Goal: Task Accomplishment & Management: Use online tool/utility

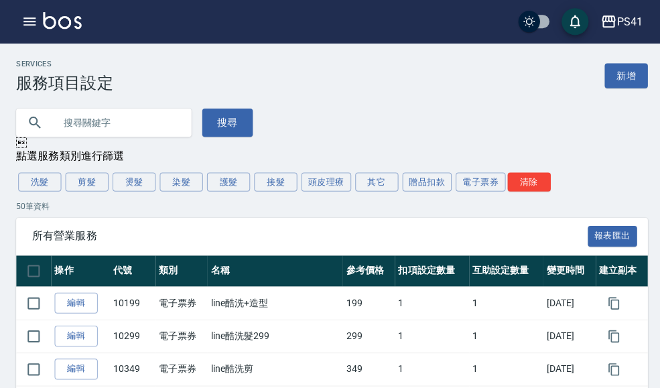
click at [27, 27] on icon "button" at bounding box center [29, 21] width 16 height 16
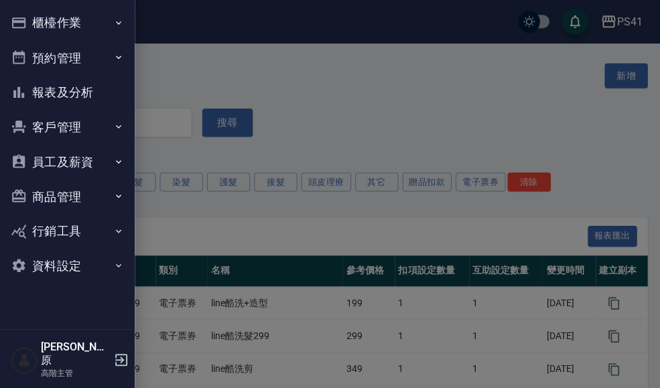
click at [119, 27] on icon "button" at bounding box center [117, 22] width 11 height 11
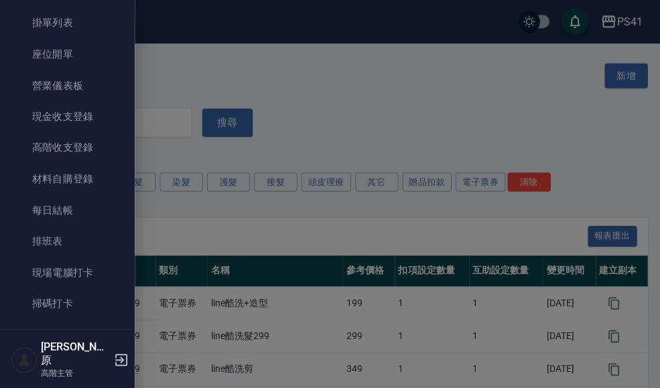
scroll to position [103, 0]
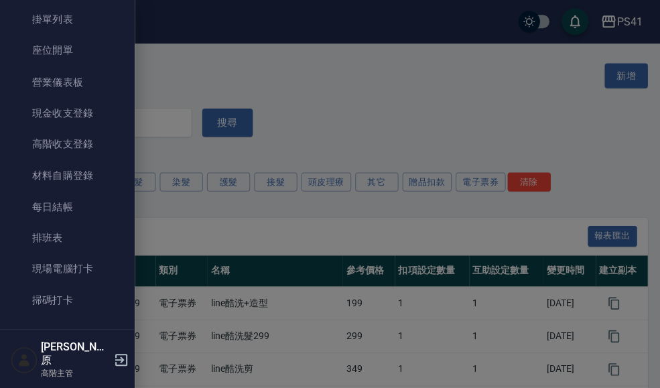
click at [100, 264] on link "現場電腦打卡" at bounding box center [66, 267] width 123 height 31
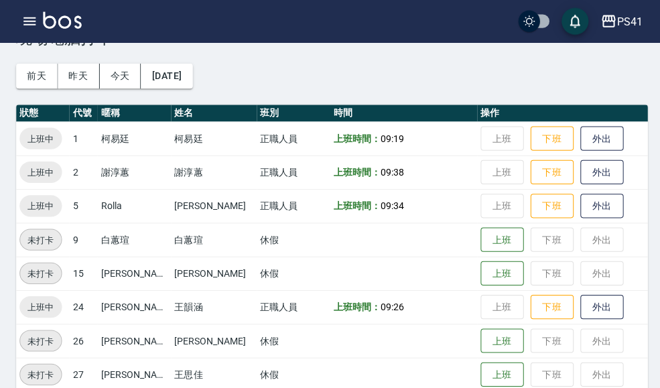
scroll to position [44, 0]
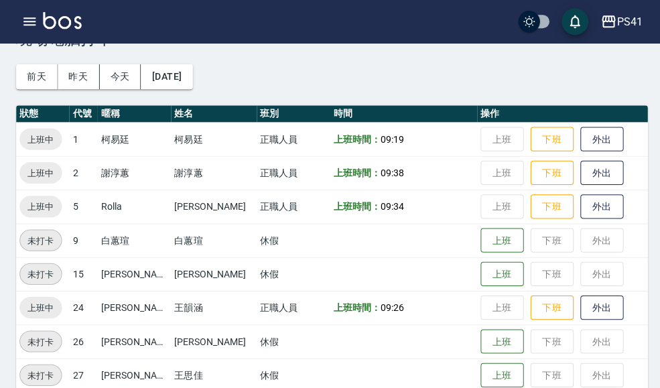
click at [618, 22] on div "PS41" at bounding box center [625, 21] width 25 height 17
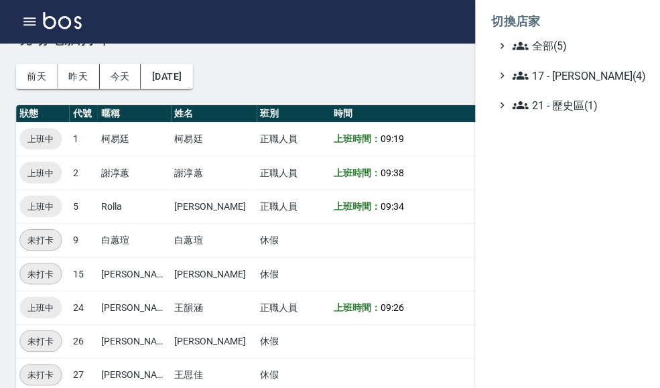
click at [580, 42] on span "全部(5)" at bounding box center [573, 45] width 129 height 16
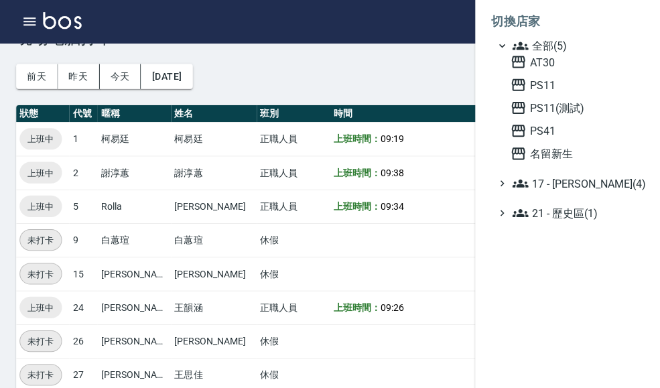
click at [578, 149] on span "名留新生" at bounding box center [572, 153] width 131 height 16
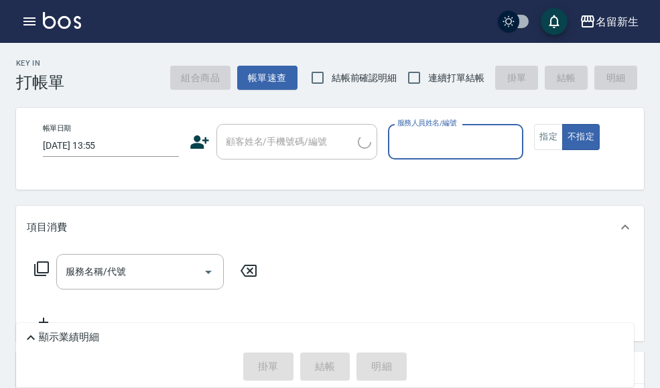
scroll to position [21, 0]
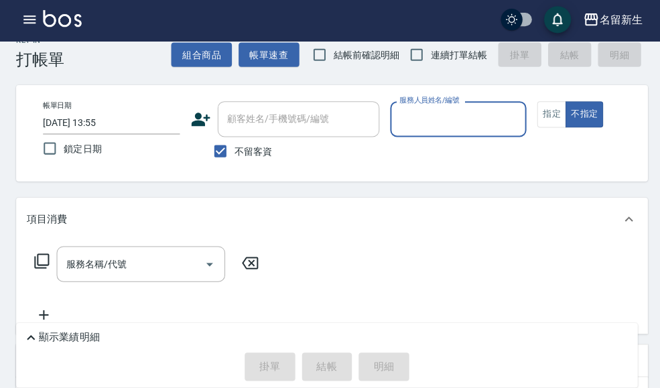
click at [33, 23] on icon "button" at bounding box center [29, 21] width 12 height 8
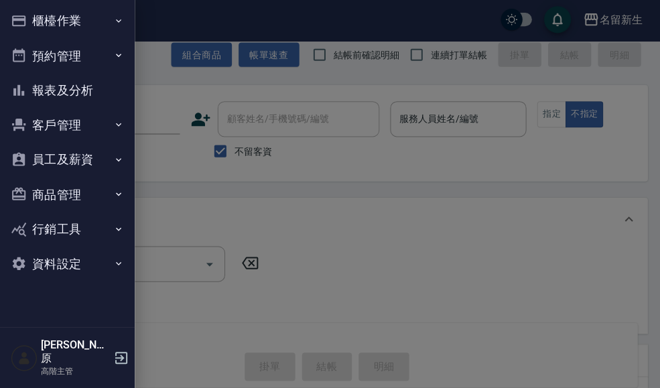
click at [127, 25] on button "櫃檯作業" at bounding box center [66, 22] width 123 height 35
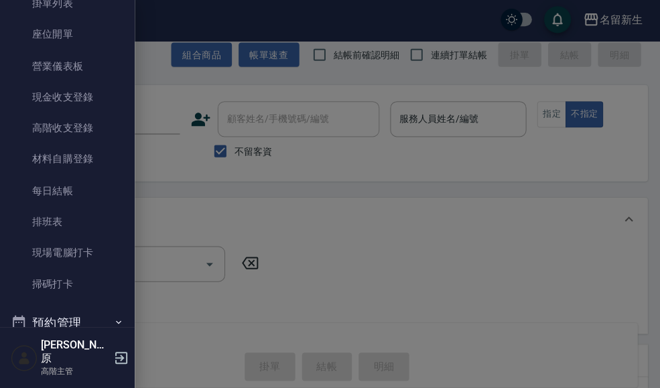
scroll to position [127, 0]
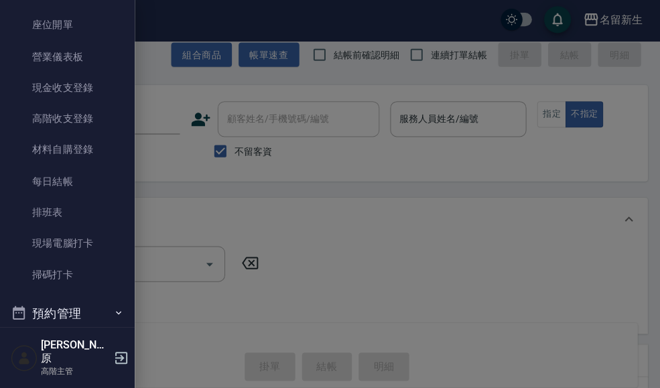
click at [106, 238] on link "現場電腦打卡" at bounding box center [66, 243] width 123 height 31
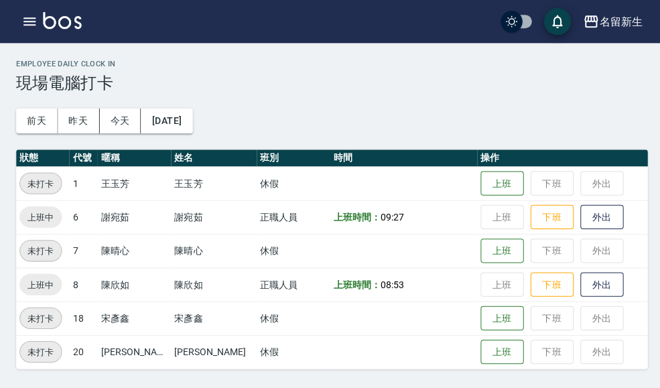
click at [82, 125] on button "昨天" at bounding box center [79, 120] width 42 height 25
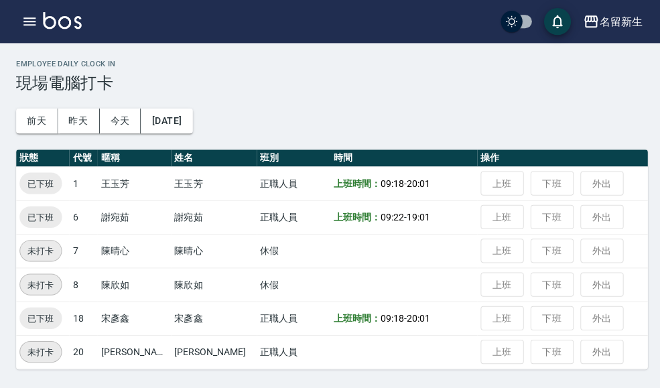
click at [36, 117] on button "前天" at bounding box center [37, 120] width 42 height 25
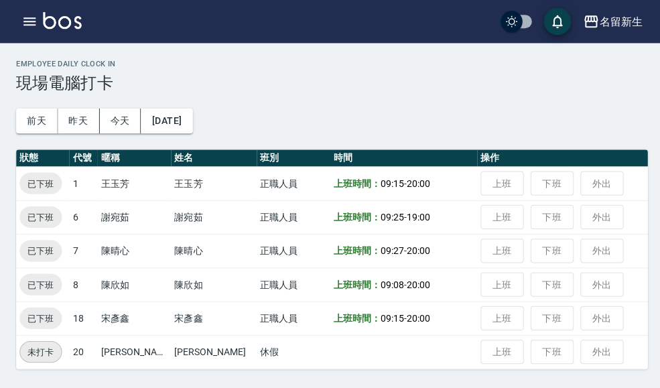
click at [617, 46] on div "Employee Daily Clock In 現場電腦打卡 前天 昨天 今天 2025/10/06 狀態 代號 暱稱 姓名 班別 時間 操作 已下班 1 王…" at bounding box center [330, 213] width 660 height 340
click at [616, 47] on div "Employee Daily Clock In 現場電腦打卡 前天 昨天 今天 2025/10/06 狀態 代號 暱稱 姓名 班別 時間 操作 已下班 1 王…" at bounding box center [330, 213] width 660 height 340
click at [610, 33] on button "名留新生" at bounding box center [609, 21] width 70 height 27
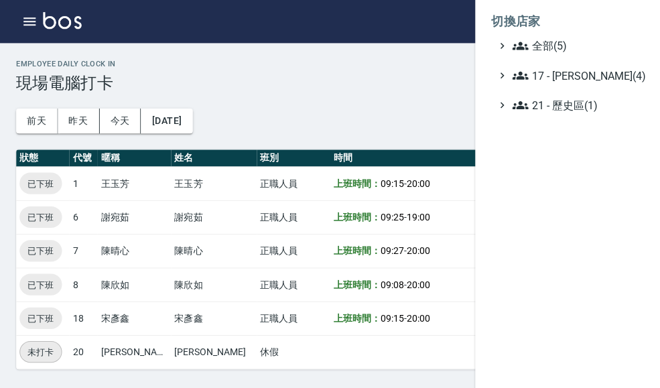
click at [593, 64] on ul "全部(5) 17 - [PERSON_NAME](4) 21 - 歷史區(1)" at bounding box center [565, 74] width 155 height 75
click at [633, 68] on span "17 - [PERSON_NAME](4)" at bounding box center [573, 75] width 129 height 16
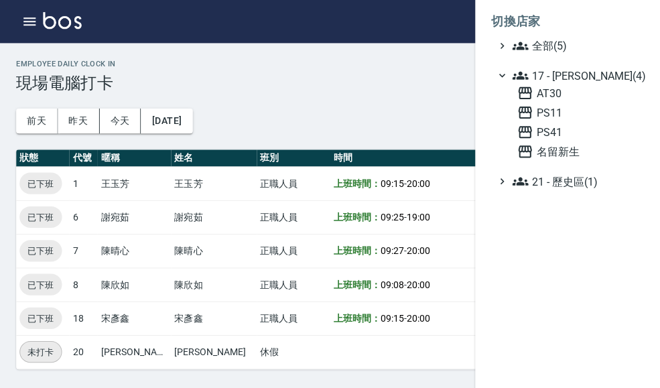
click at [576, 136] on span "PS41" at bounding box center [576, 131] width 125 height 16
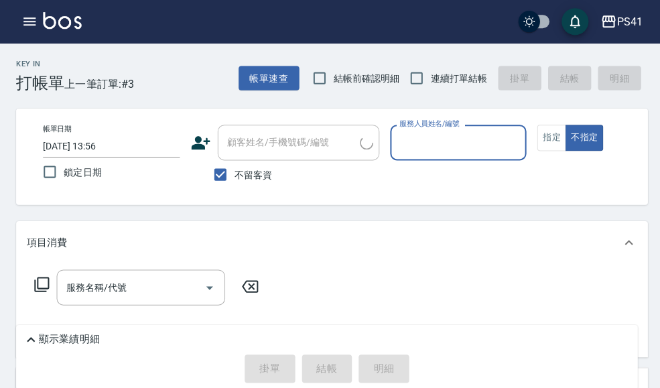
click at [629, 27] on div "PS41" at bounding box center [625, 21] width 25 height 17
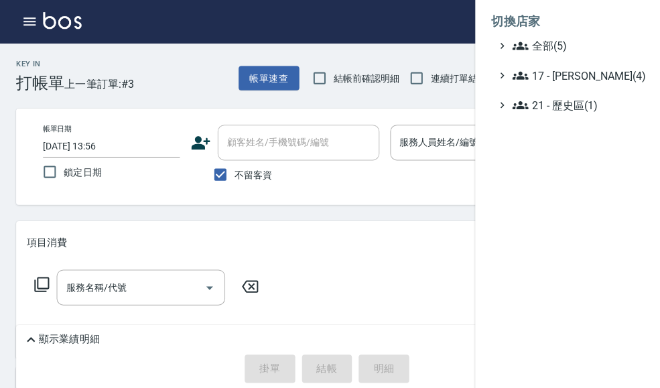
click at [580, 48] on span "全部(5)" at bounding box center [573, 45] width 129 height 16
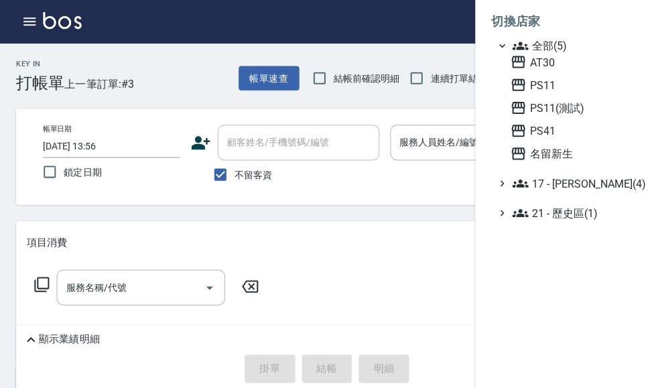
click at [580, 83] on span "PS11" at bounding box center [572, 84] width 131 height 16
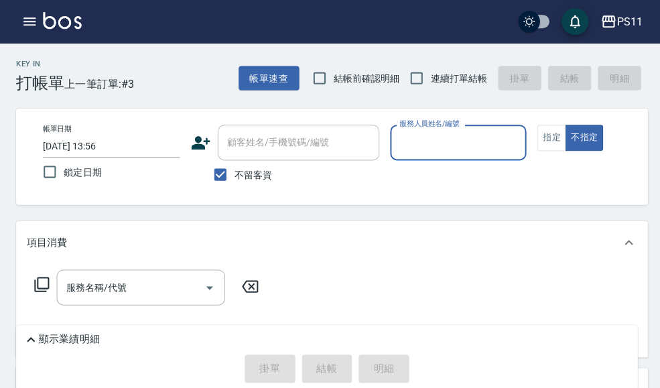
click at [27, 20] on icon "button" at bounding box center [29, 21] width 16 height 16
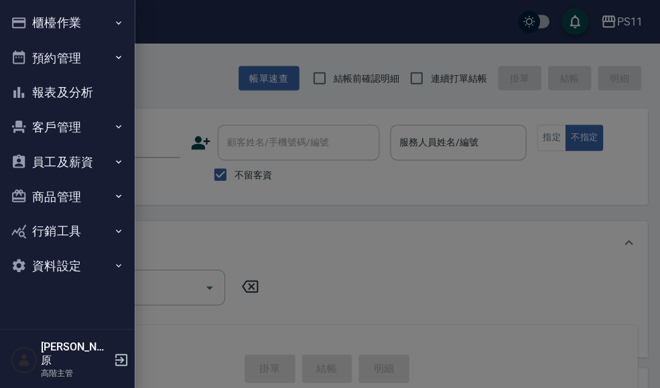
click at [119, 21] on icon "button" at bounding box center [117, 22] width 11 height 11
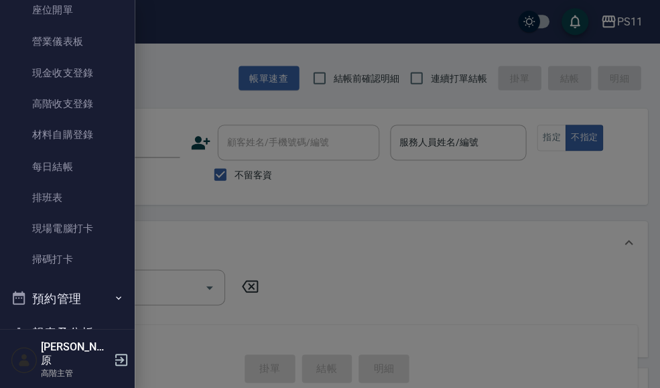
scroll to position [147, 0]
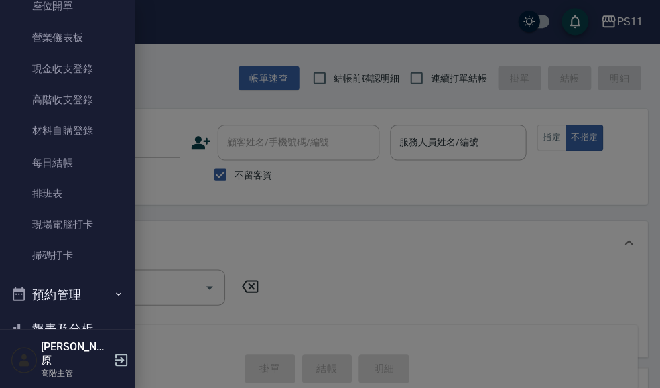
click at [96, 227] on link "現場電腦打卡" at bounding box center [66, 223] width 123 height 31
